Goal: Transaction & Acquisition: Purchase product/service

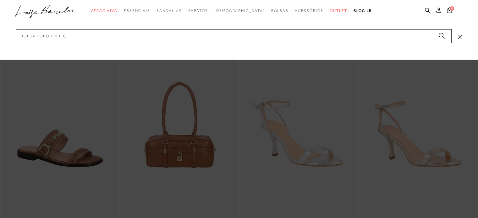
type input "bolsa hobo trelica"
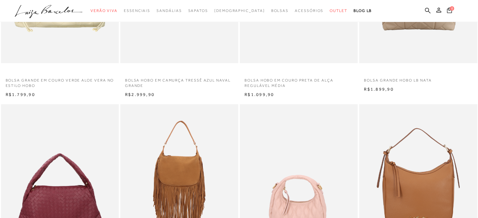
scroll to position [503, 0]
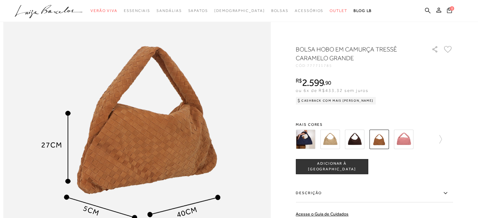
scroll to position [440, 0]
click at [332, 141] on img at bounding box center [329, 139] width 19 height 19
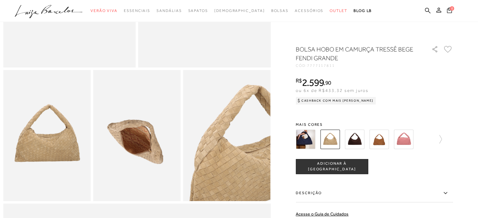
scroll to position [189, 0]
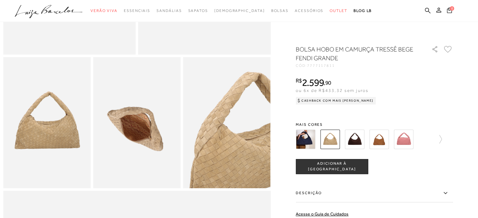
click at [352, 138] on img at bounding box center [354, 139] width 19 height 19
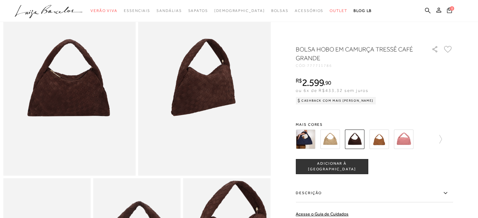
scroll to position [63, 0]
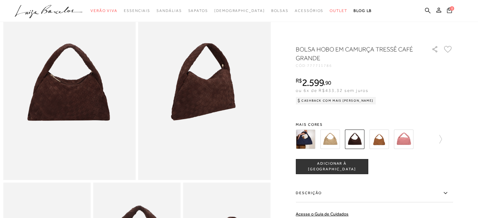
click at [382, 144] on img at bounding box center [378, 139] width 19 height 19
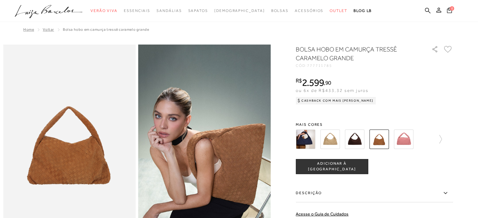
click at [335, 141] on img at bounding box center [329, 139] width 19 height 19
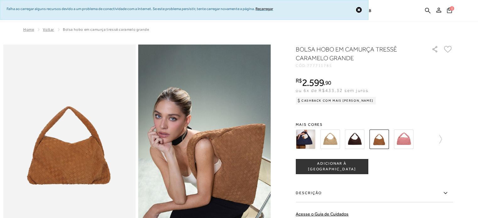
click at [337, 141] on img at bounding box center [329, 139] width 19 height 19
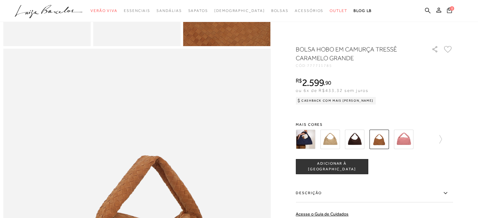
scroll to position [346, 0]
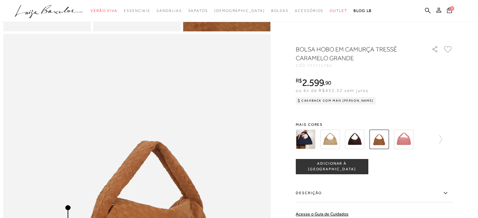
click at [331, 138] on img at bounding box center [329, 139] width 19 height 19
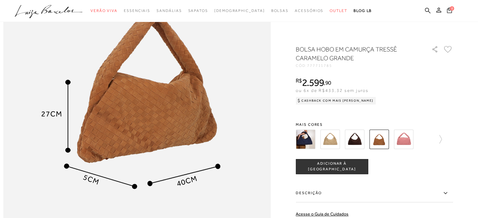
scroll to position [472, 0]
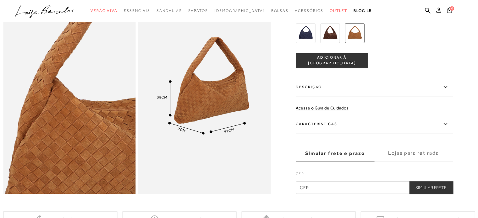
scroll to position [251, 0]
